Goal: Use online tool/utility: Utilize a website feature to perform a specific function

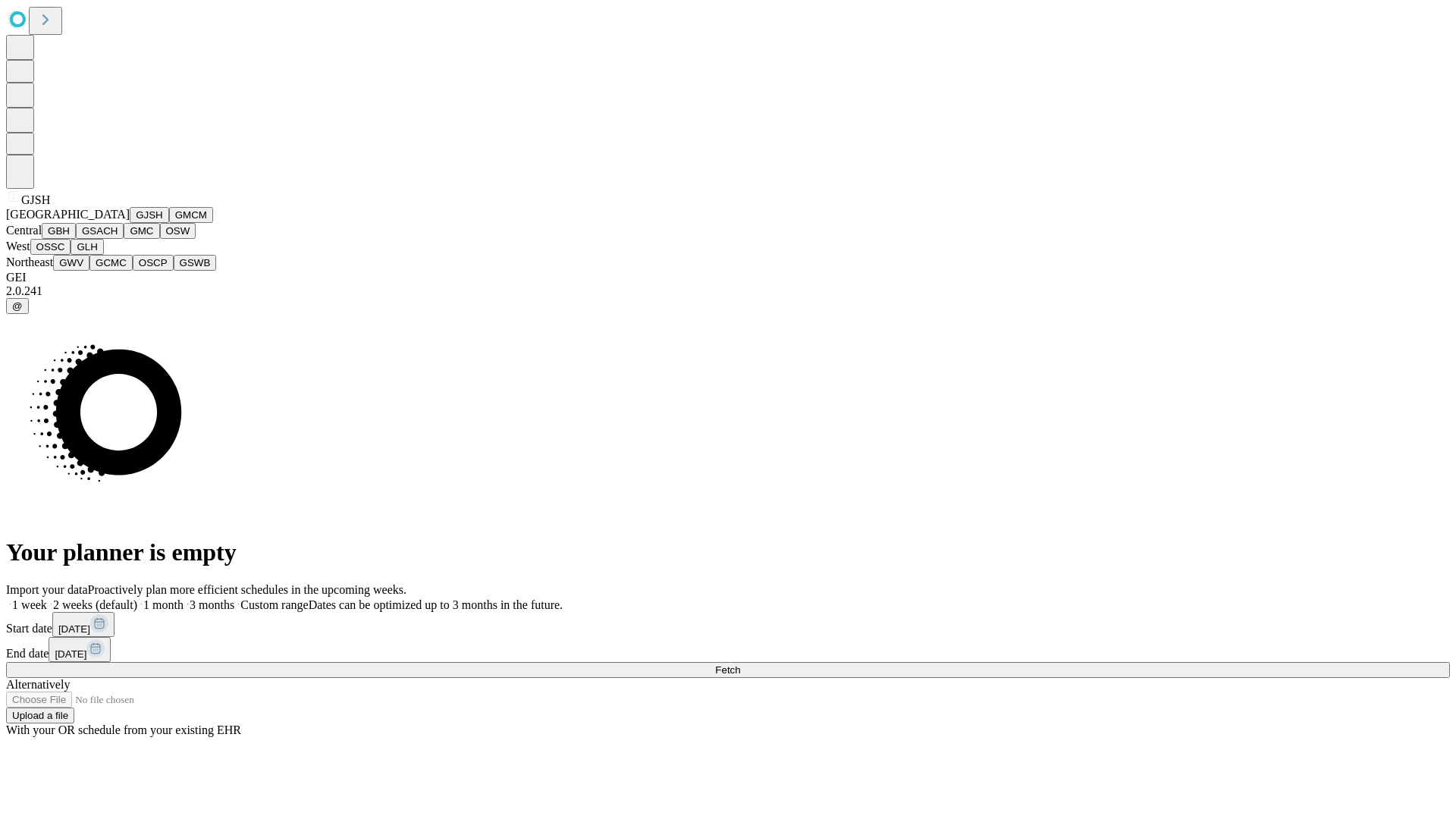
click at [129, 223] on button "GJSH" at bounding box center [149, 215] width 39 height 16
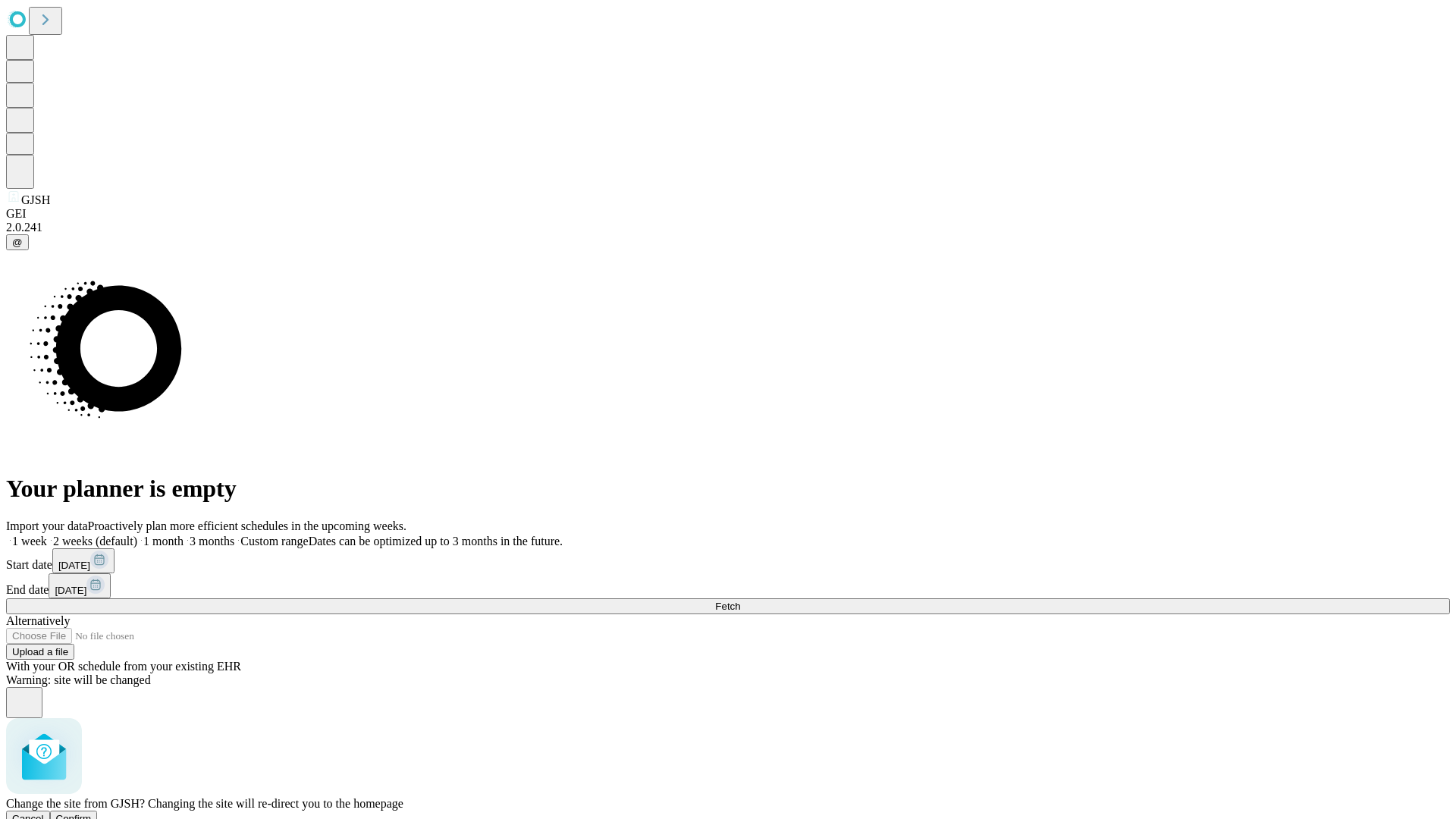
click at [92, 813] on span "Confirm" at bounding box center [75, 818] width 36 height 11
click at [137, 535] on label "2 weeks (default)" at bounding box center [92, 541] width 90 height 13
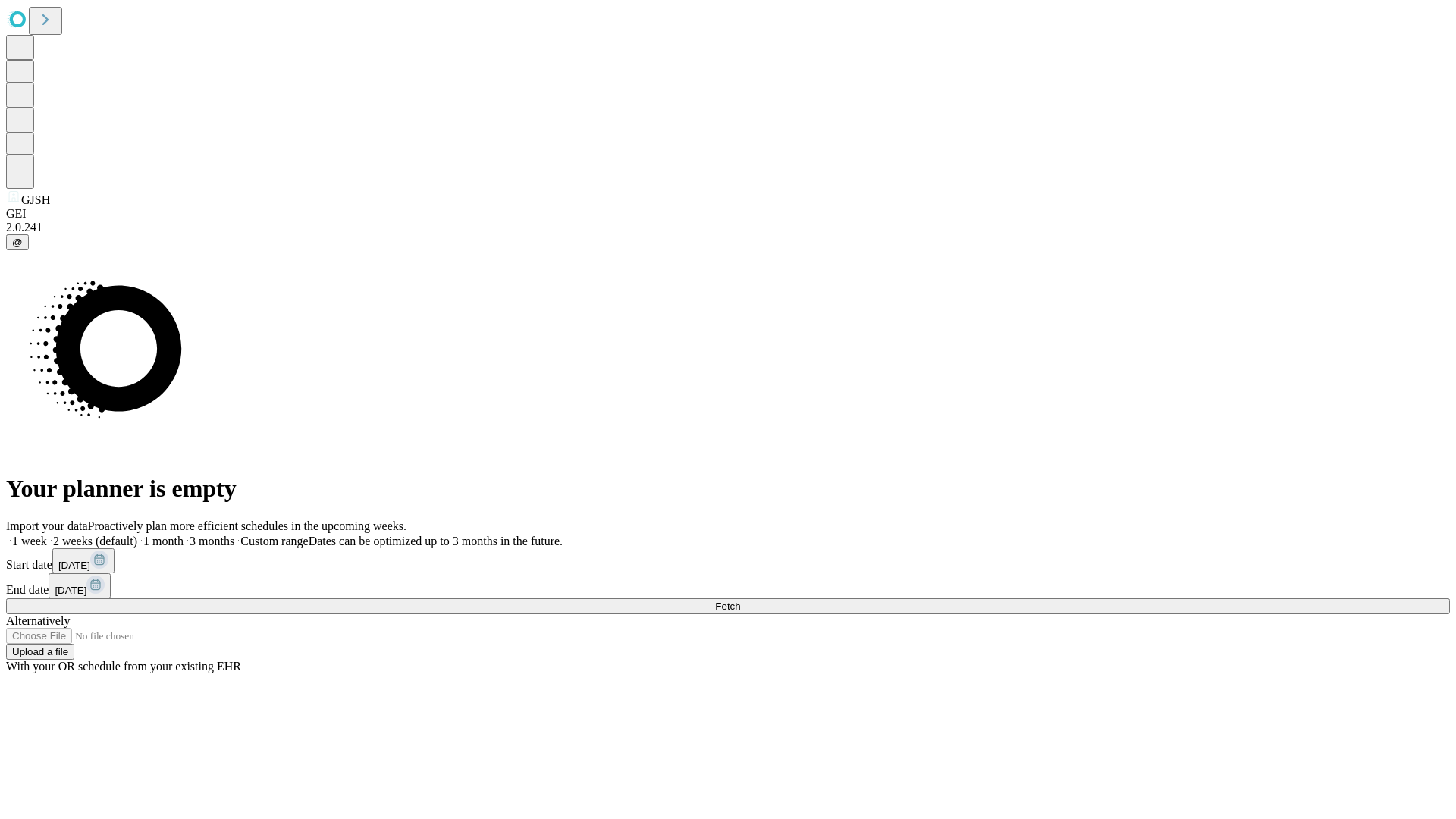
click at [740, 601] on span "Fetch" at bounding box center [727, 606] width 25 height 11
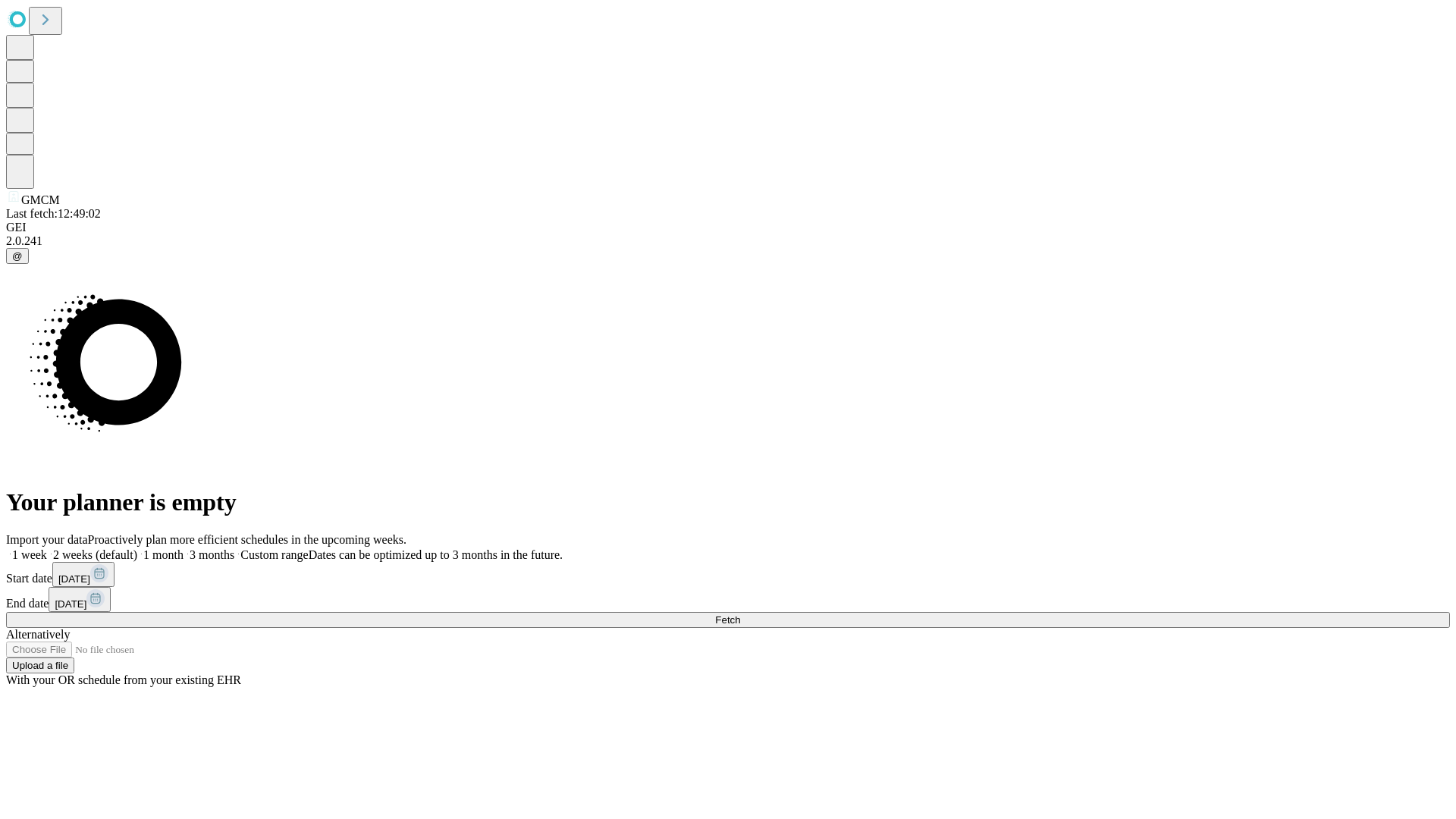
click at [137, 548] on label "2 weeks (default)" at bounding box center [92, 554] width 90 height 13
click at [740, 614] on span "Fetch" at bounding box center [727, 619] width 25 height 11
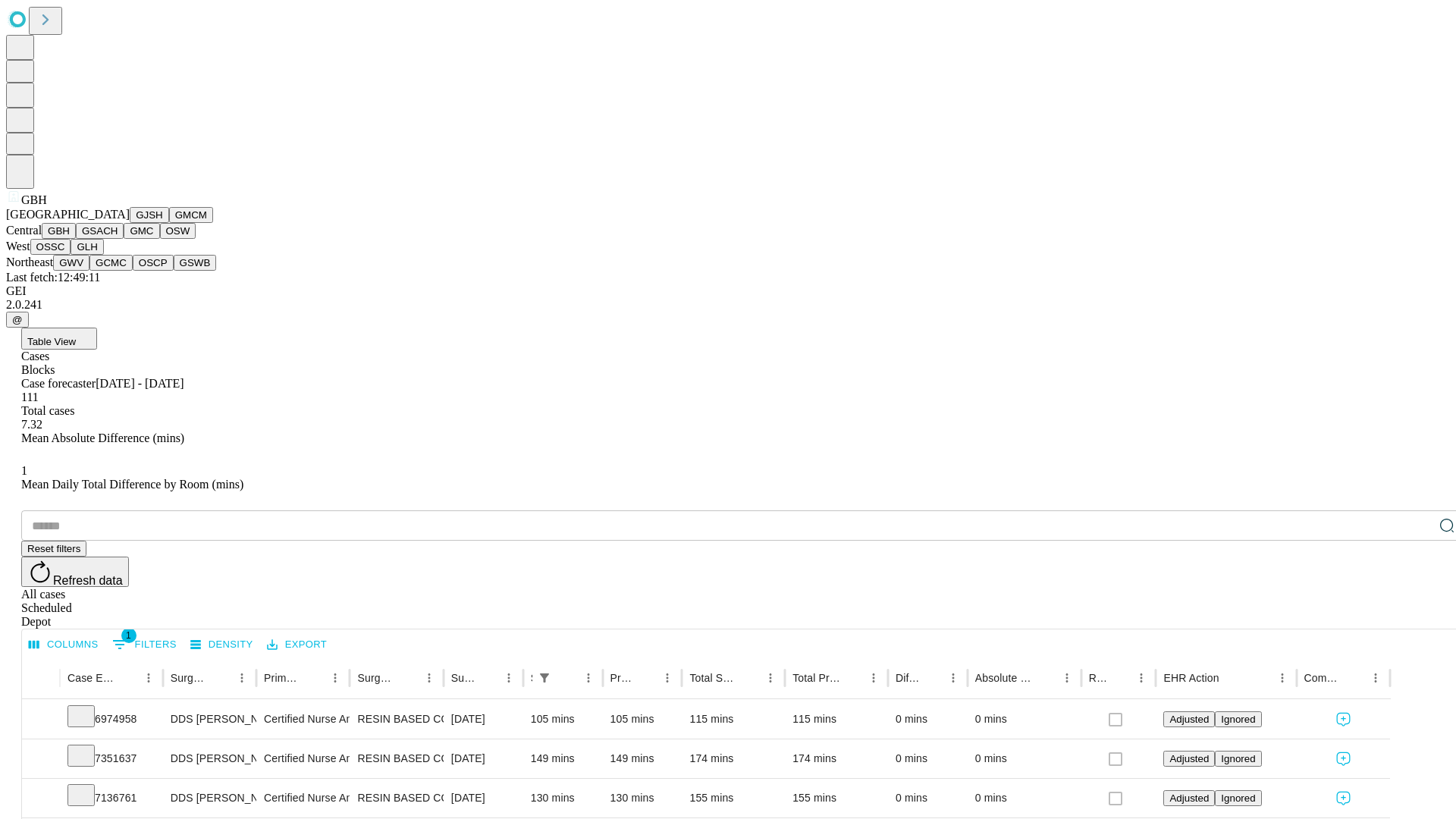
click at [117, 239] on button "GSACH" at bounding box center [100, 230] width 48 height 16
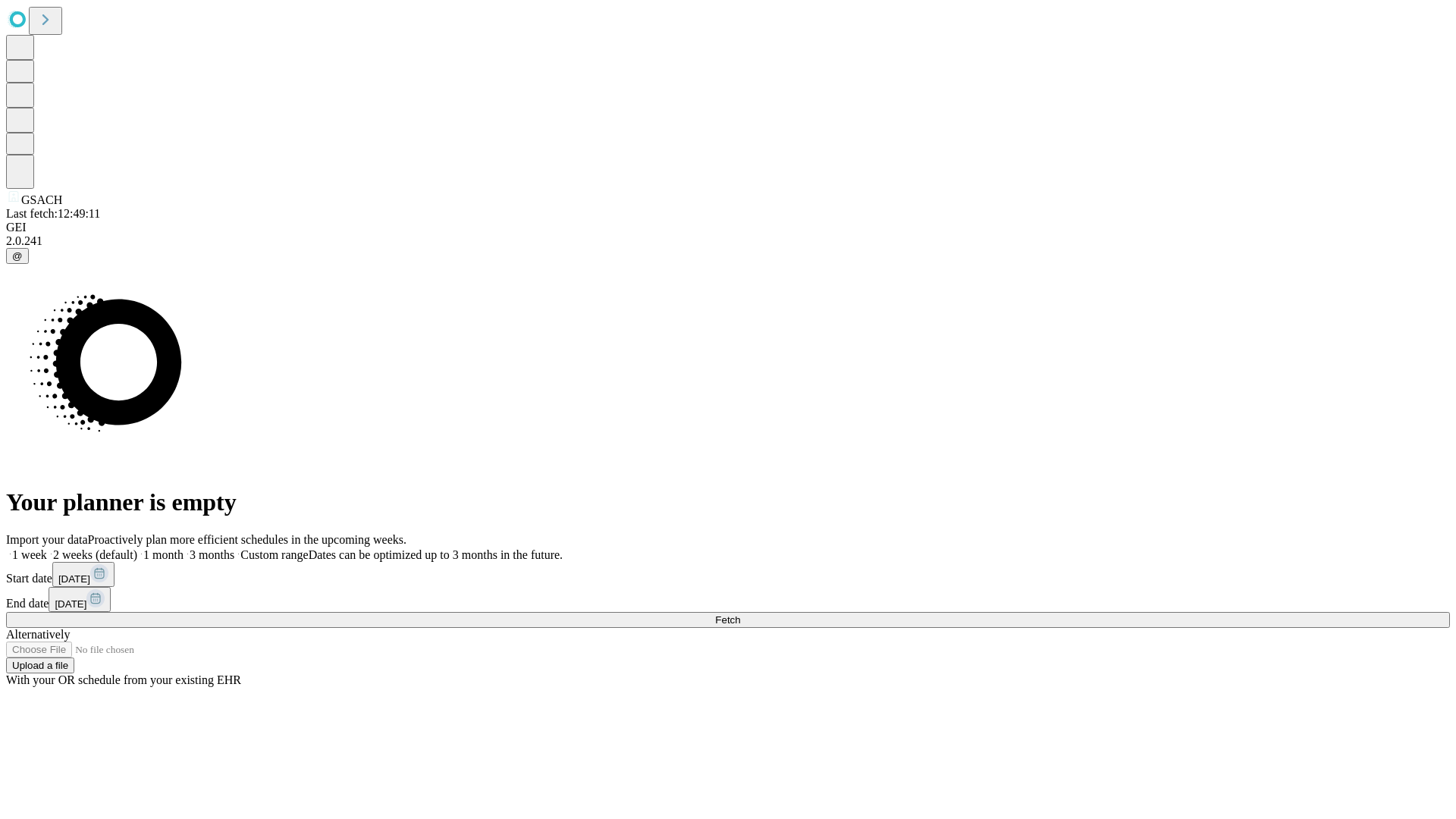
click at [137, 548] on label "2 weeks (default)" at bounding box center [92, 554] width 90 height 13
click at [740, 614] on span "Fetch" at bounding box center [727, 619] width 25 height 11
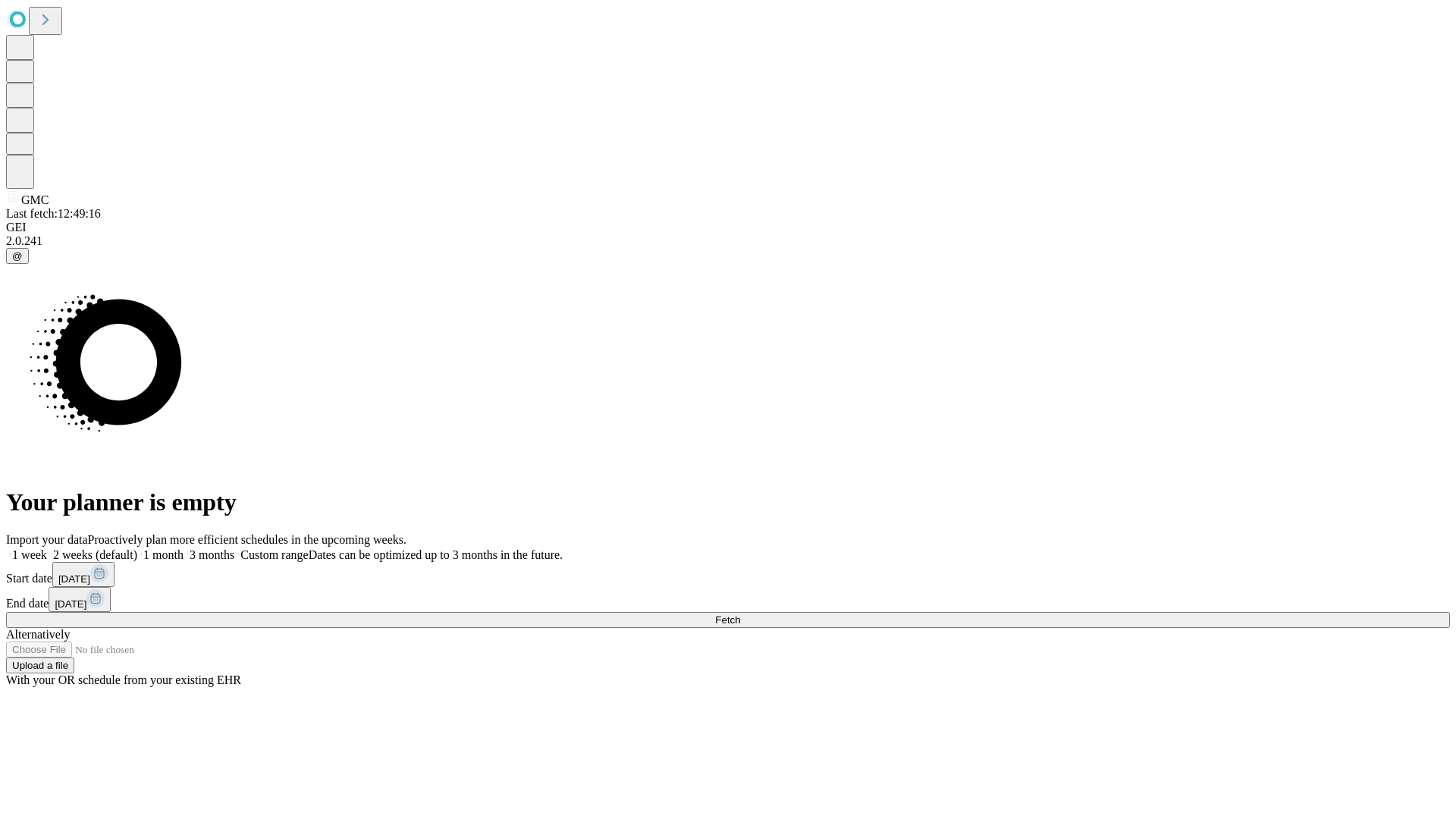
click at [137, 548] on label "2 weeks (default)" at bounding box center [92, 554] width 90 height 13
click at [740, 614] on span "Fetch" at bounding box center [727, 619] width 25 height 11
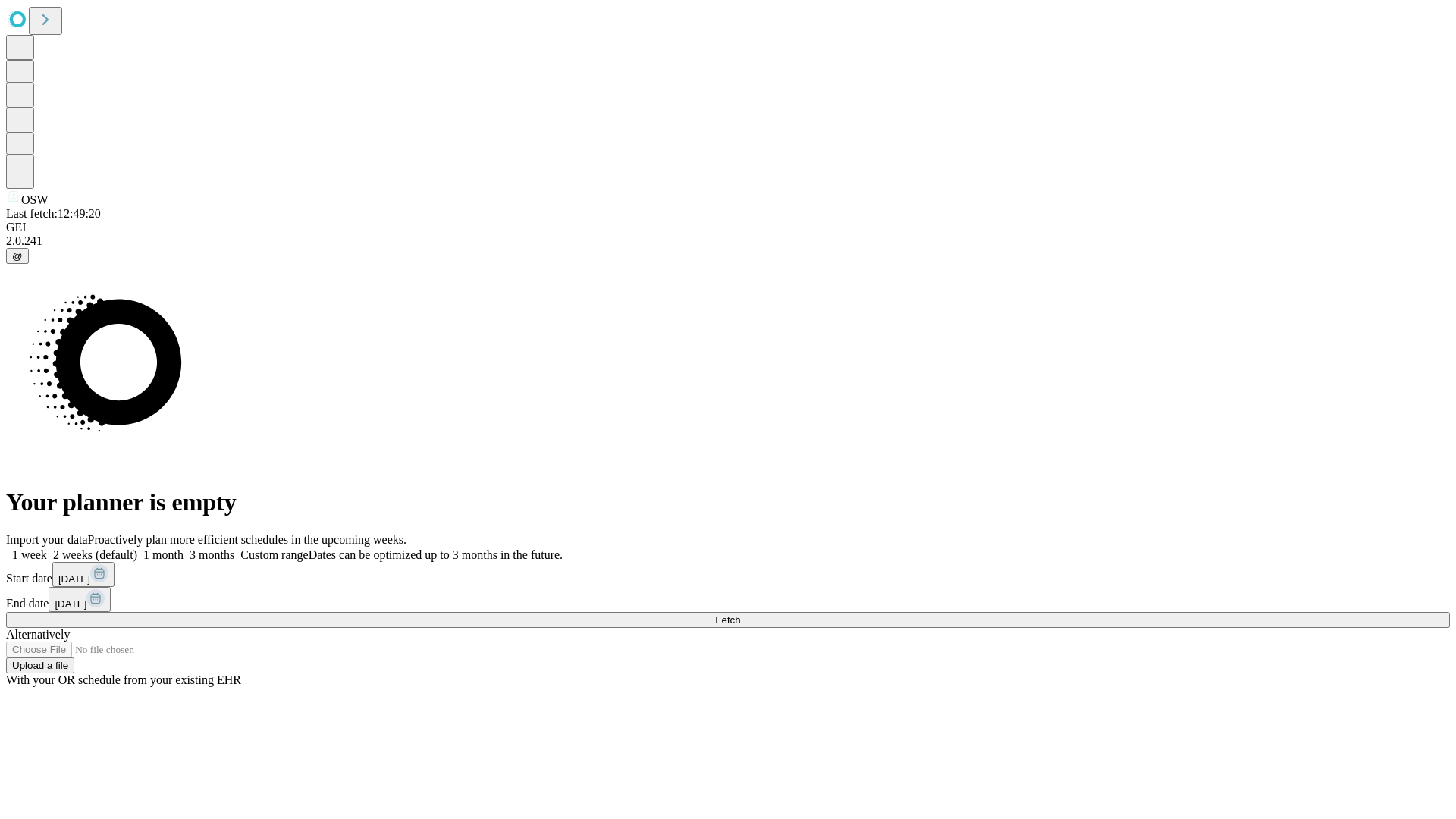
click at [137, 548] on label "2 weeks (default)" at bounding box center [92, 554] width 90 height 13
click at [740, 614] on span "Fetch" at bounding box center [727, 619] width 25 height 11
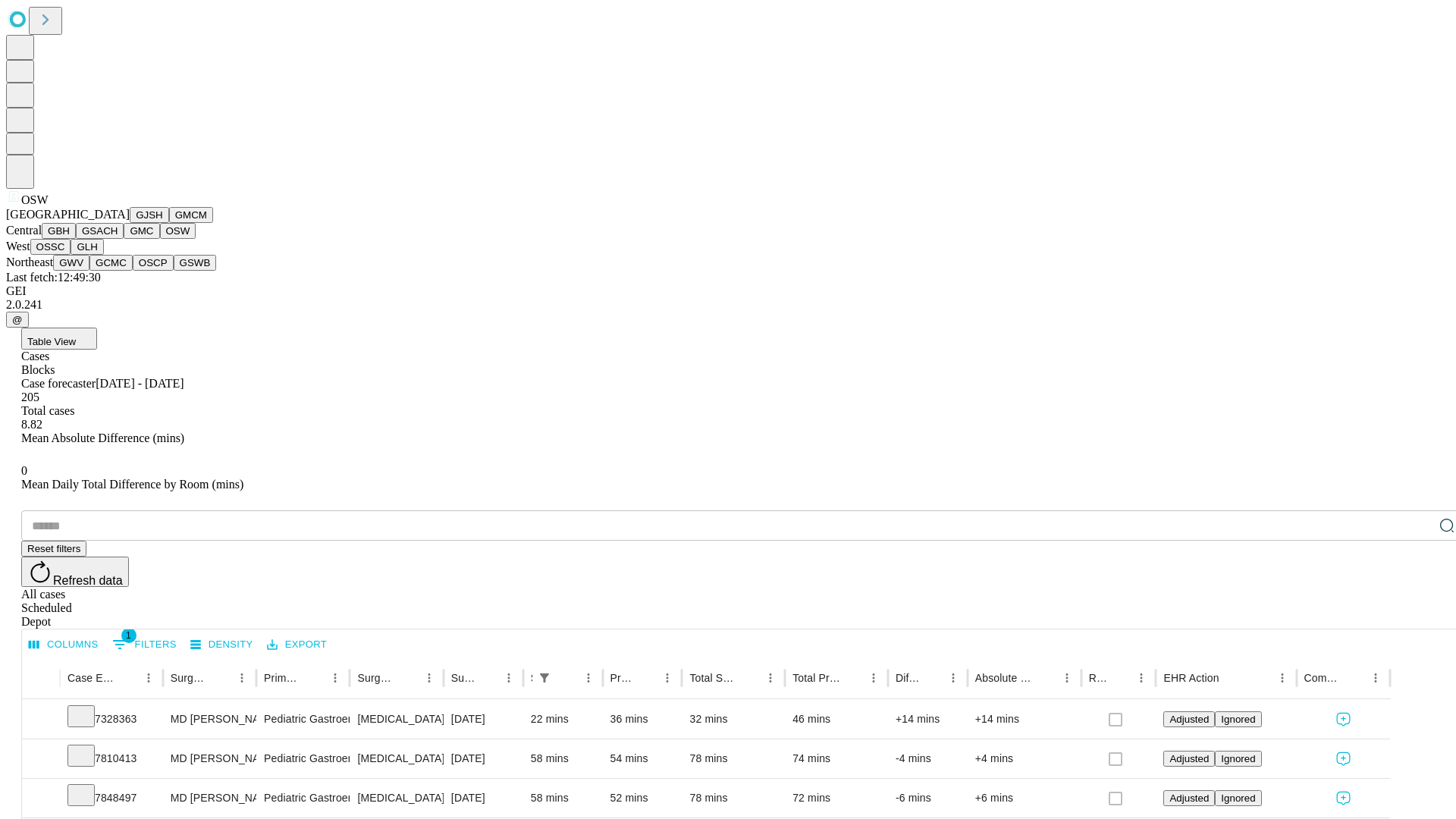
click at [71, 255] on button "OSSC" at bounding box center [51, 247] width 41 height 16
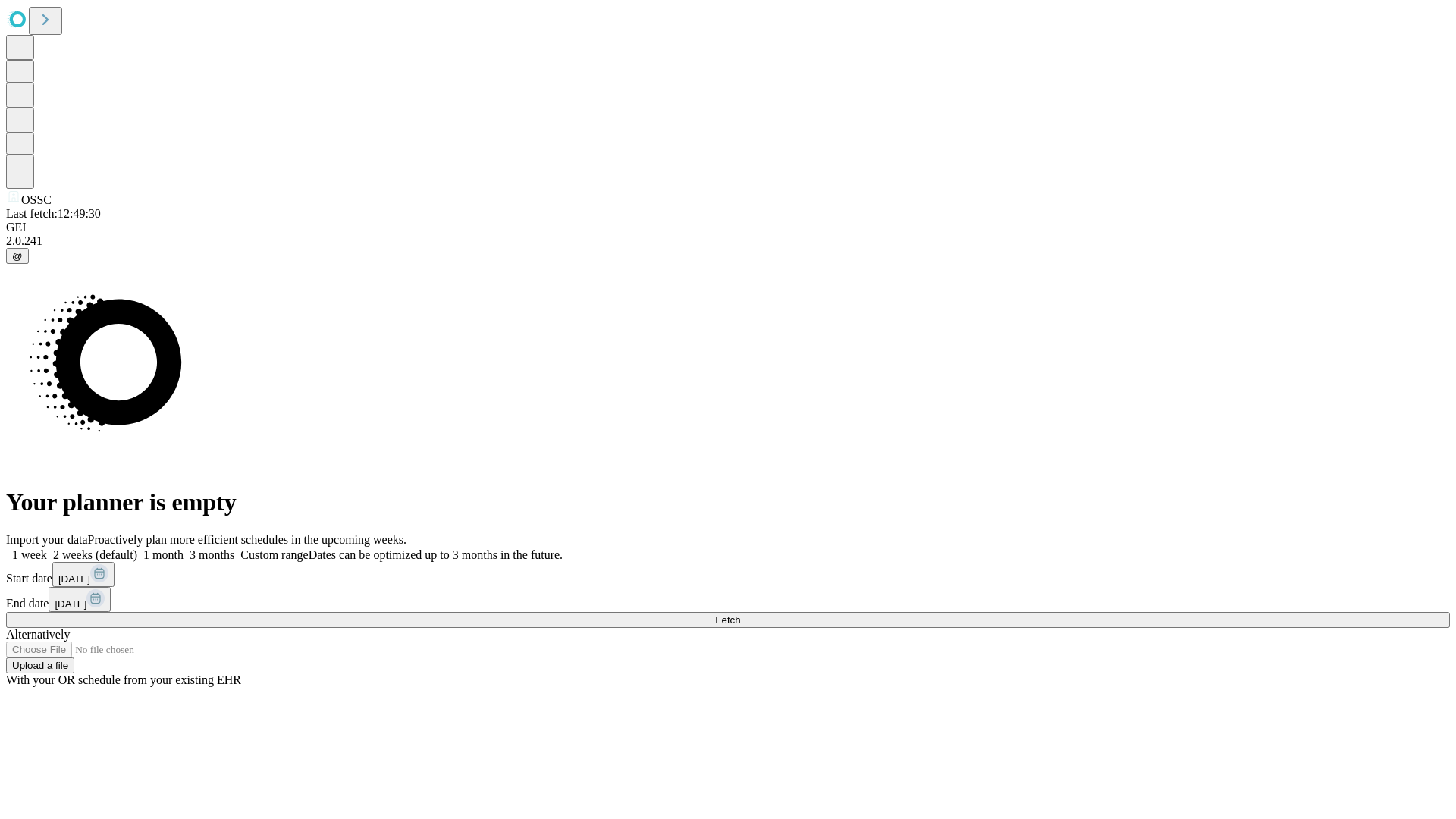
click at [137, 548] on label "2 weeks (default)" at bounding box center [92, 554] width 90 height 13
click at [740, 614] on span "Fetch" at bounding box center [727, 619] width 25 height 11
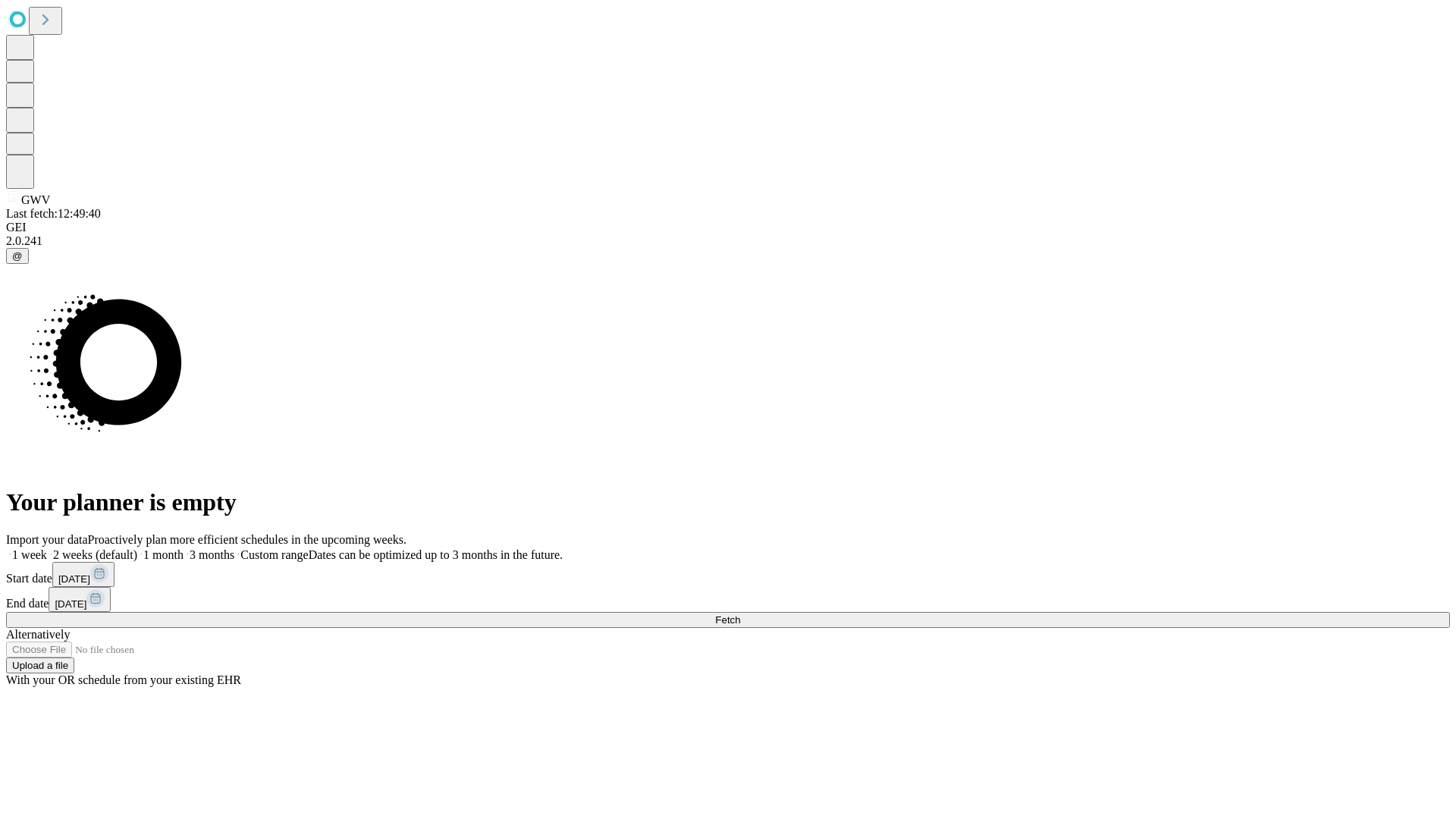
click at [137, 548] on label "2 weeks (default)" at bounding box center [92, 554] width 90 height 13
click at [740, 614] on span "Fetch" at bounding box center [727, 619] width 25 height 11
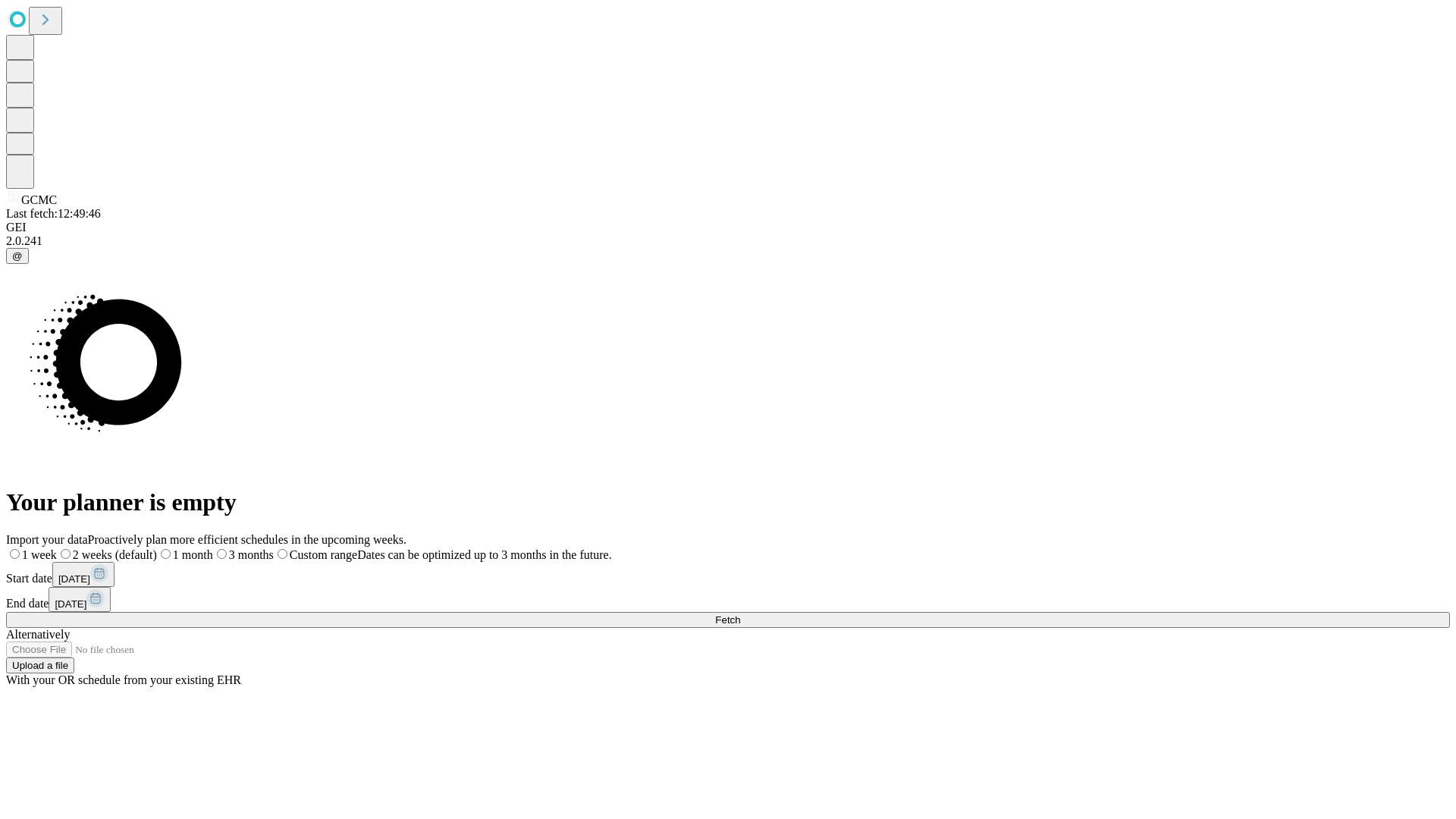
click at [740, 614] on span "Fetch" at bounding box center [727, 619] width 25 height 11
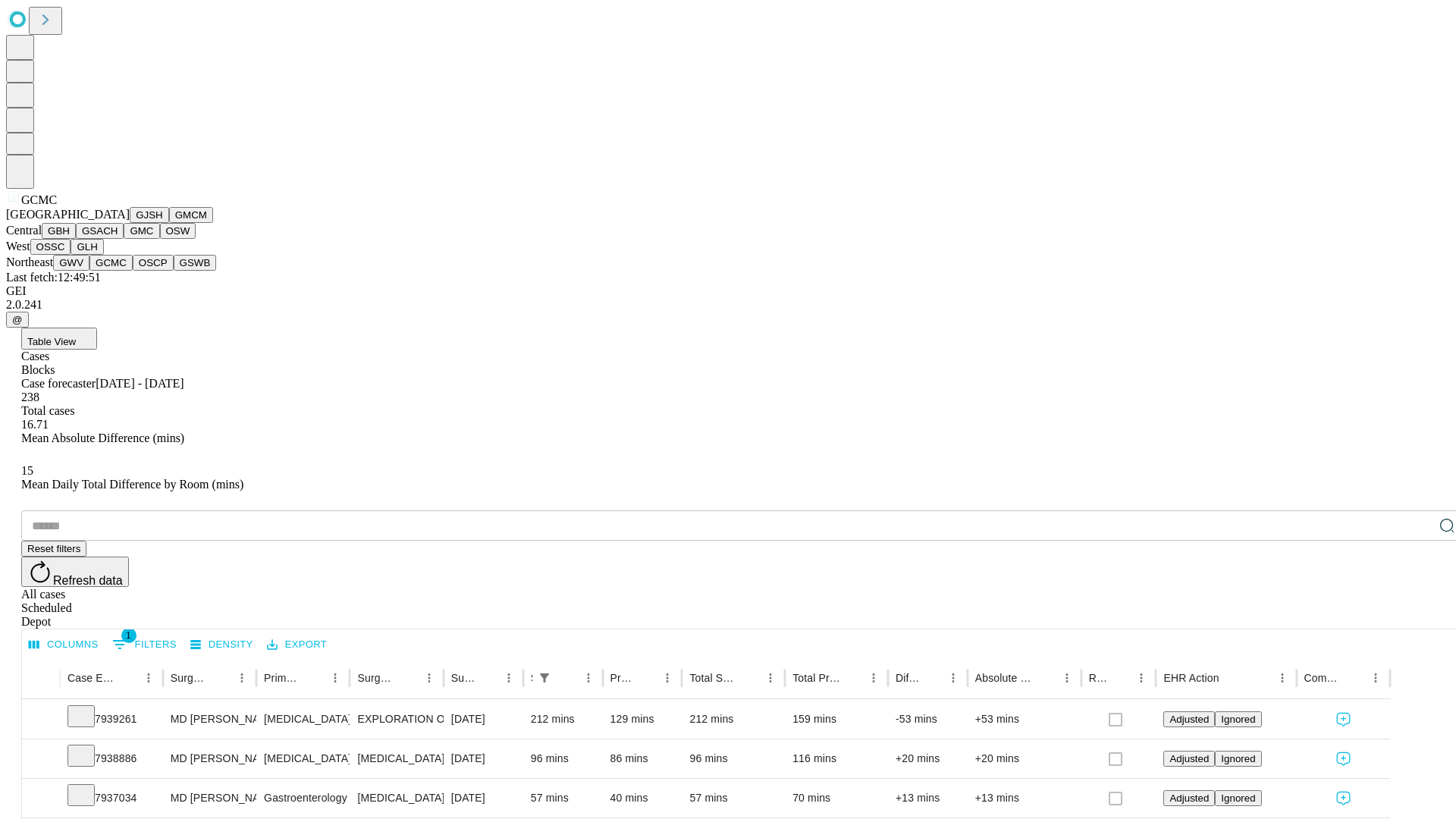
click at [133, 271] on button "OSCP" at bounding box center [153, 263] width 41 height 16
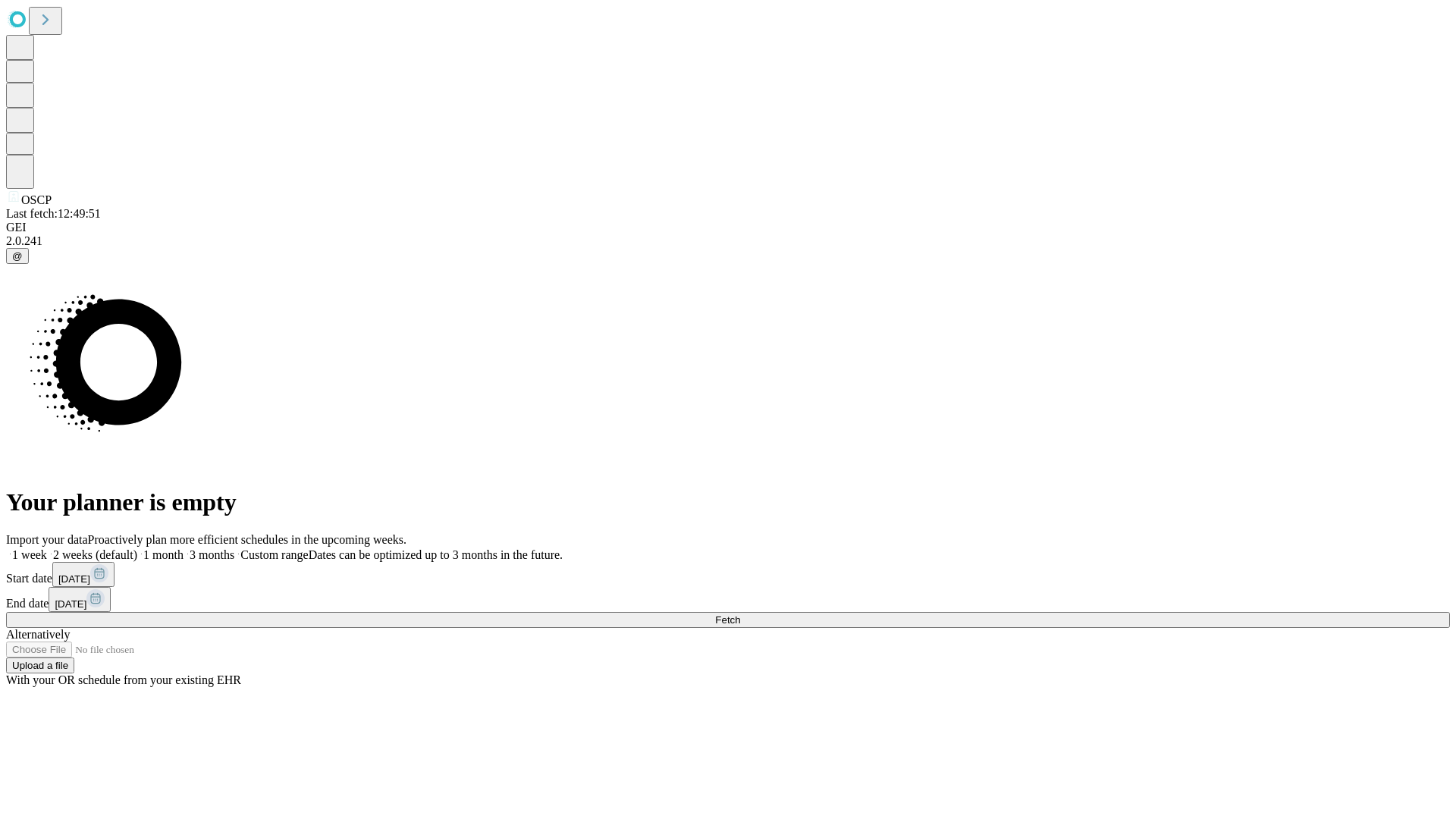
click at [137, 548] on label "2 weeks (default)" at bounding box center [92, 554] width 90 height 13
click at [740, 614] on span "Fetch" at bounding box center [727, 619] width 25 height 11
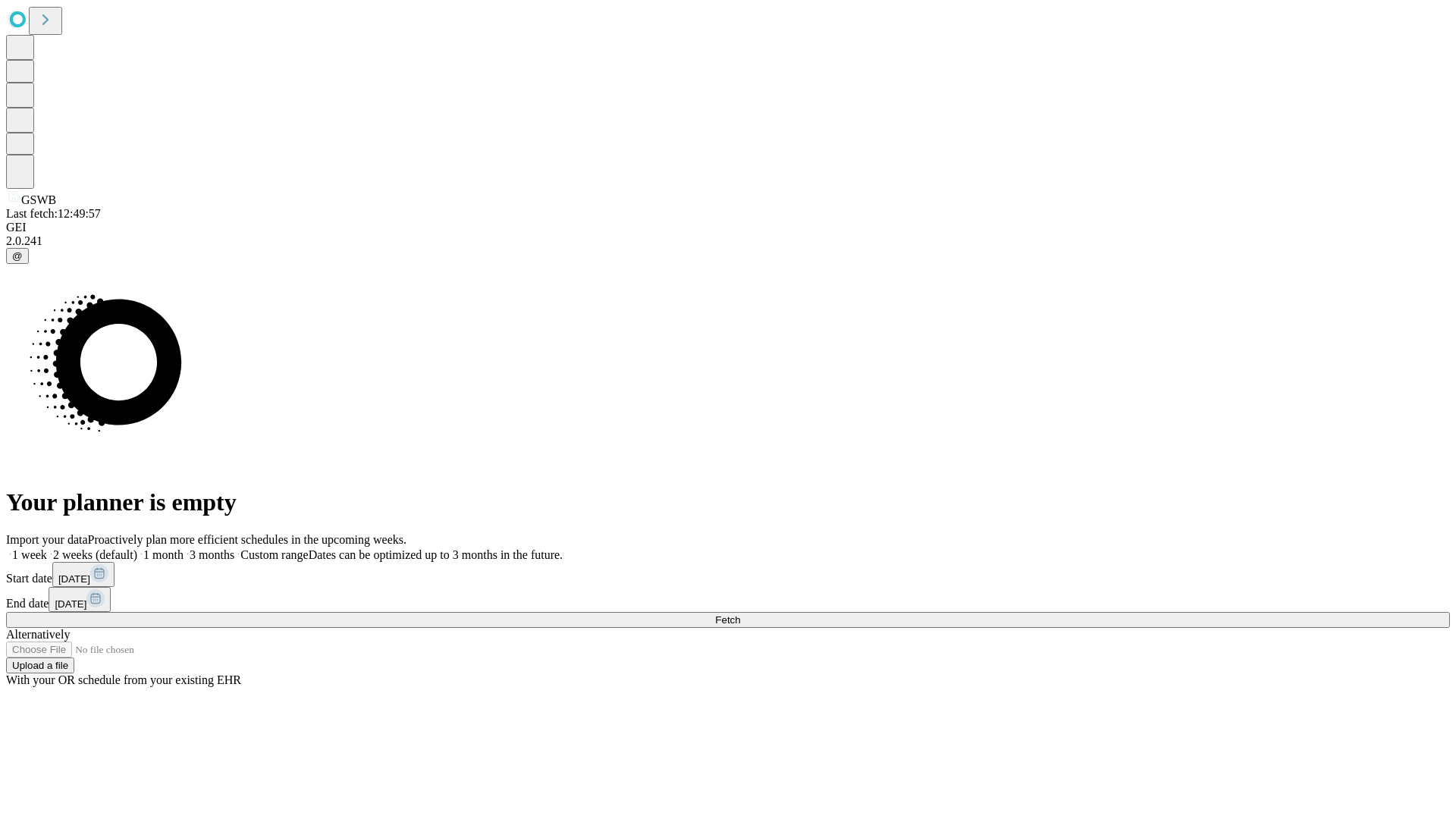
click at [137, 548] on label "2 weeks (default)" at bounding box center [92, 554] width 90 height 13
click at [740, 614] on span "Fetch" at bounding box center [727, 619] width 25 height 11
